Goal: Task Accomplishment & Management: Use online tool/utility

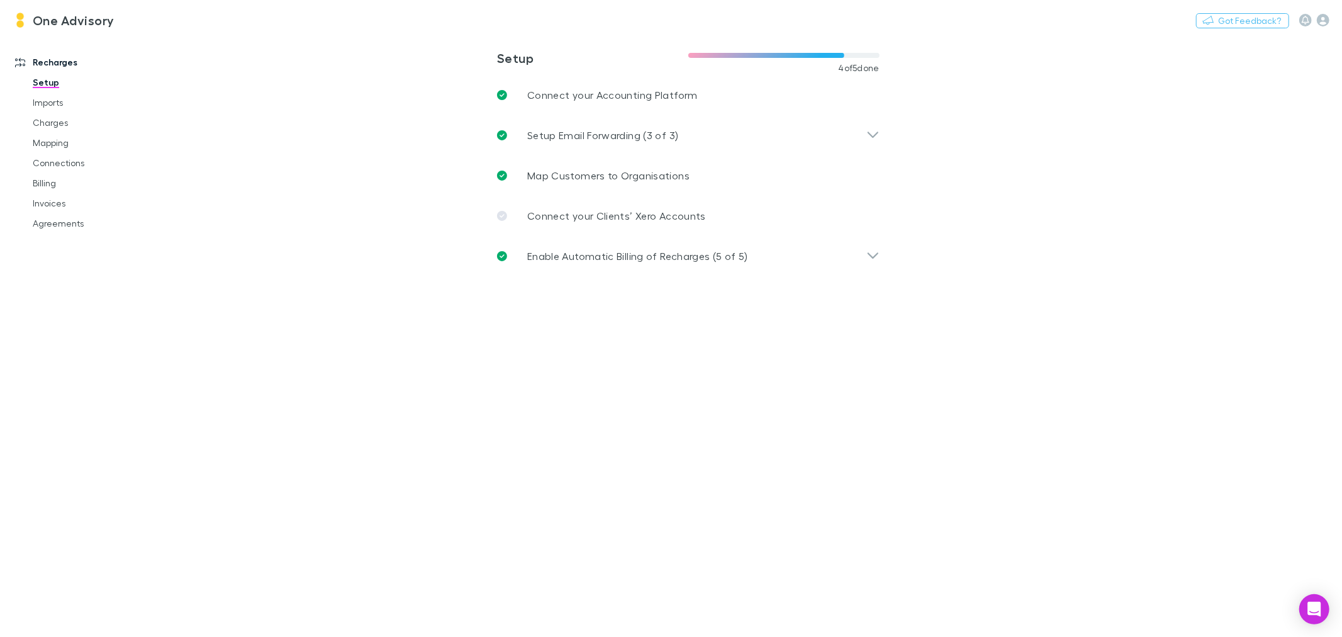
drag, startPoint x: 40, startPoint y: 177, endPoint x: 10, endPoint y: 171, distance: 30.9
click at [40, 177] on link "Billing" at bounding box center [97, 183] width 154 height 20
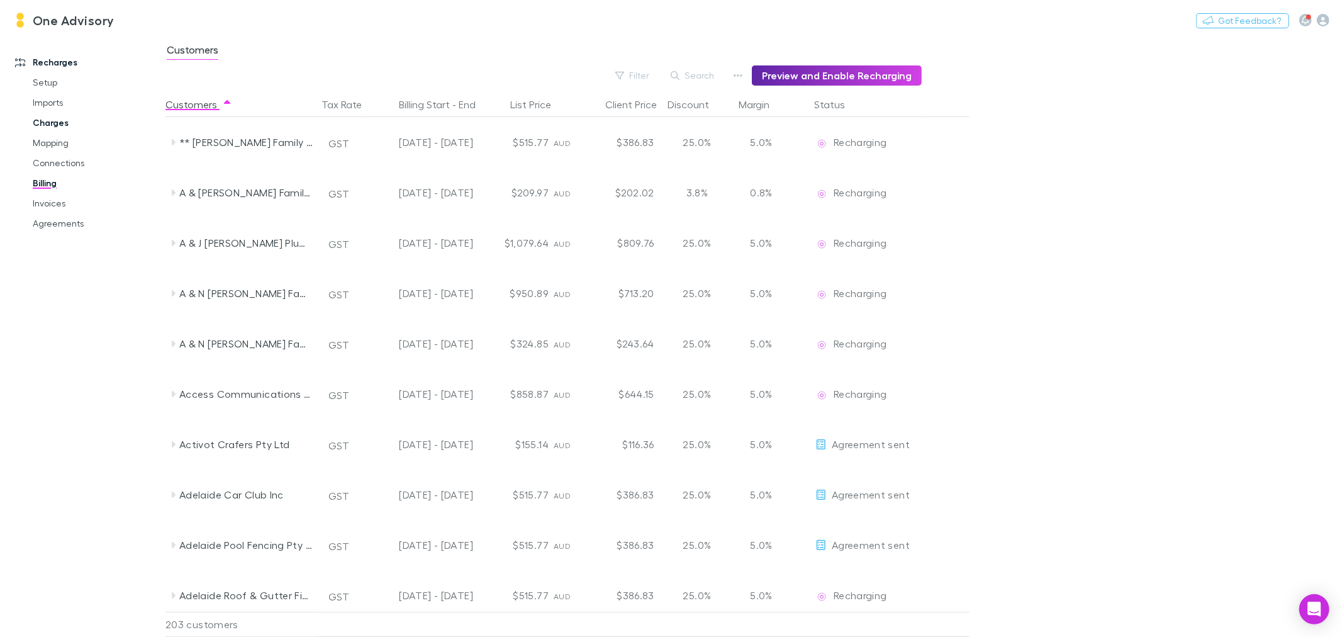
click at [57, 121] on link "Charges" at bounding box center [97, 123] width 154 height 20
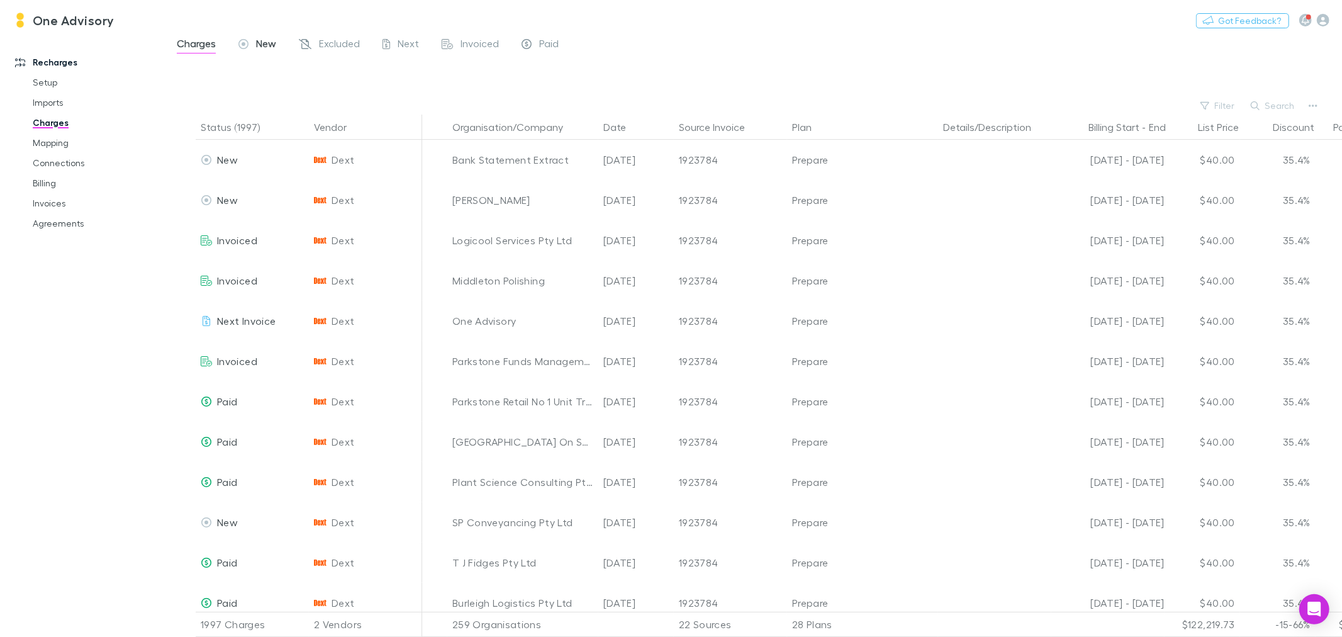
click at [262, 41] on span "New" at bounding box center [266, 45] width 20 height 16
